Goal: Information Seeking & Learning: Learn about a topic

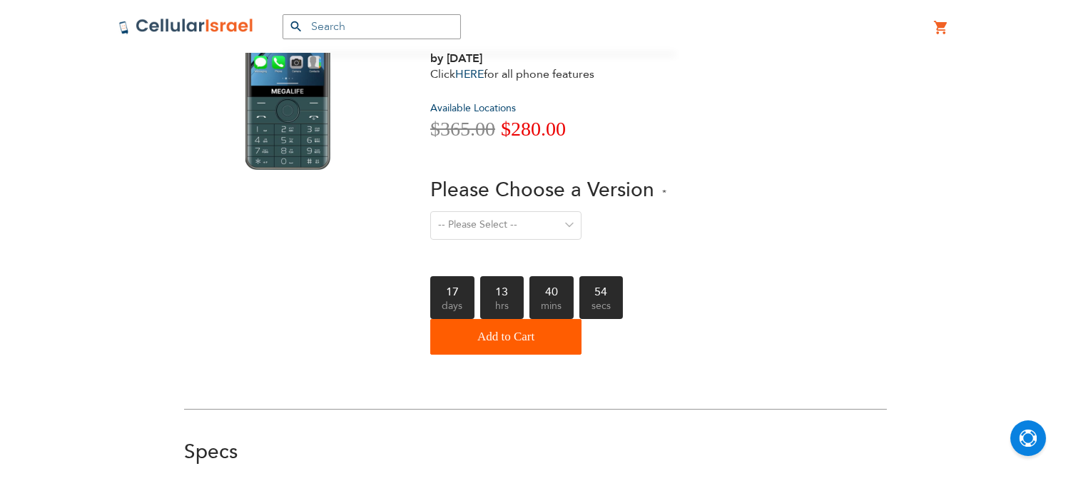
scroll to position [158, 0]
click at [517, 211] on select "-- Please Select -- Level 1. Filtered Email only Level 2. Email + Banking Level…" at bounding box center [505, 225] width 151 height 29
click at [478, 66] on link "HERE" at bounding box center [469, 74] width 29 height 16
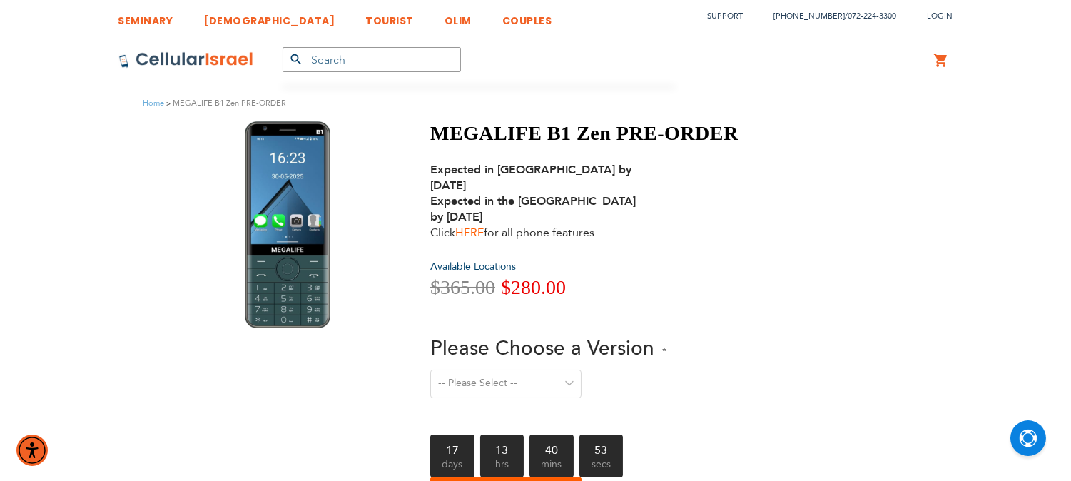
click at [474, 225] on link "HERE" at bounding box center [469, 233] width 29 height 16
